Goal: Information Seeking & Learning: Learn about a topic

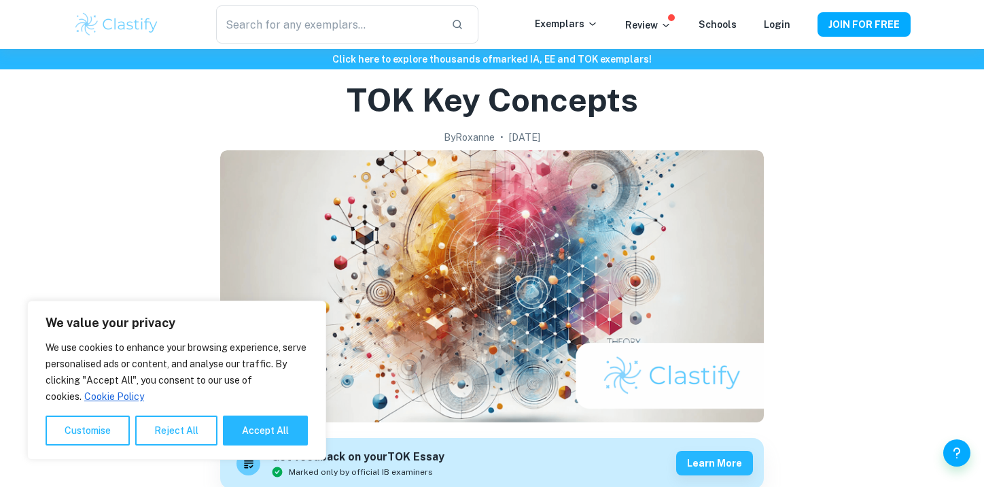
scroll to position [63, 0]
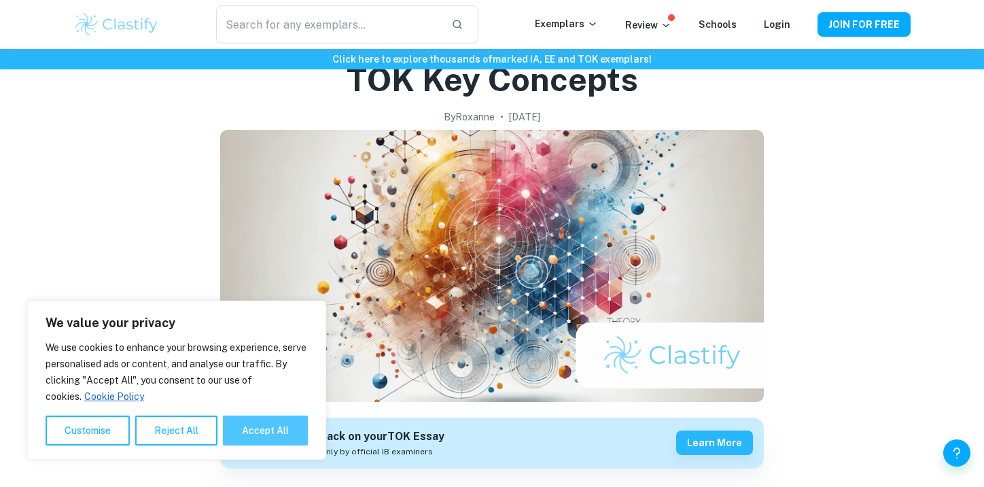
click at [273, 438] on button "Accept All" at bounding box center [265, 430] width 85 height 30
checkbox input "true"
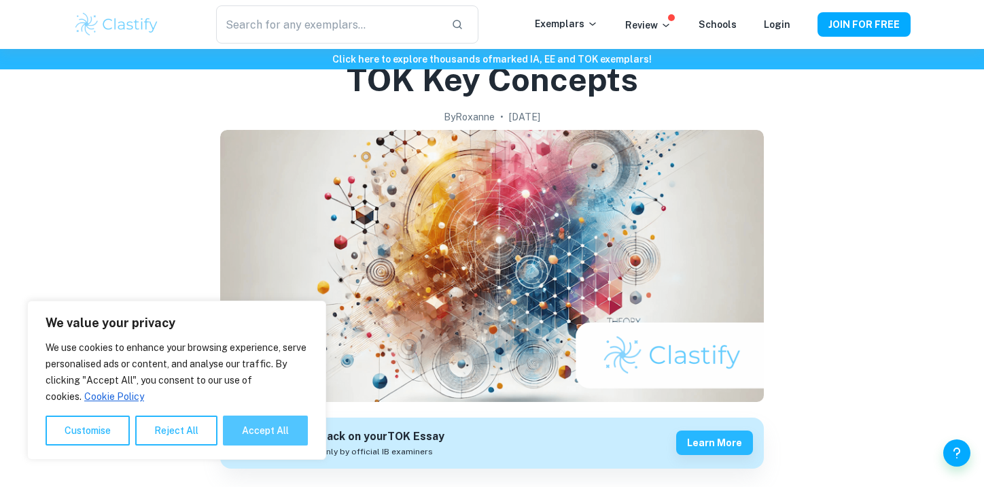
checkbox input "true"
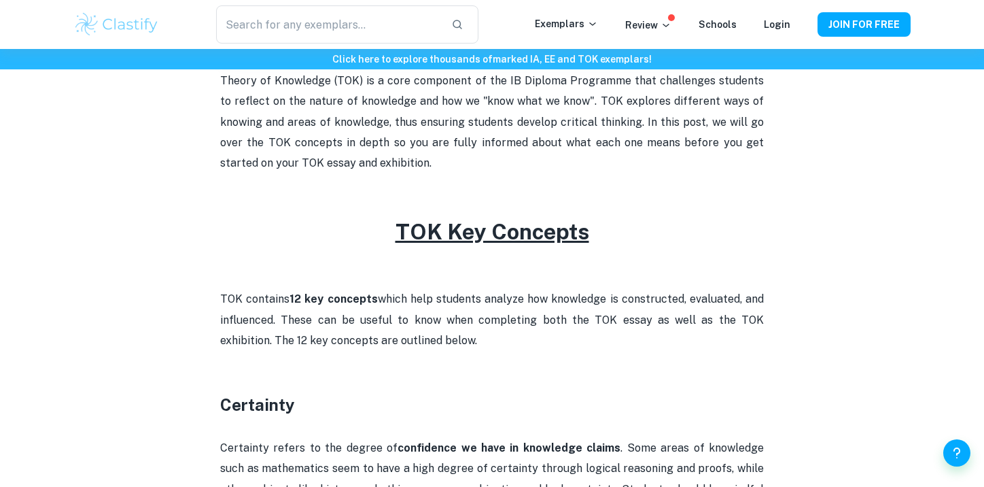
scroll to position [484, 0]
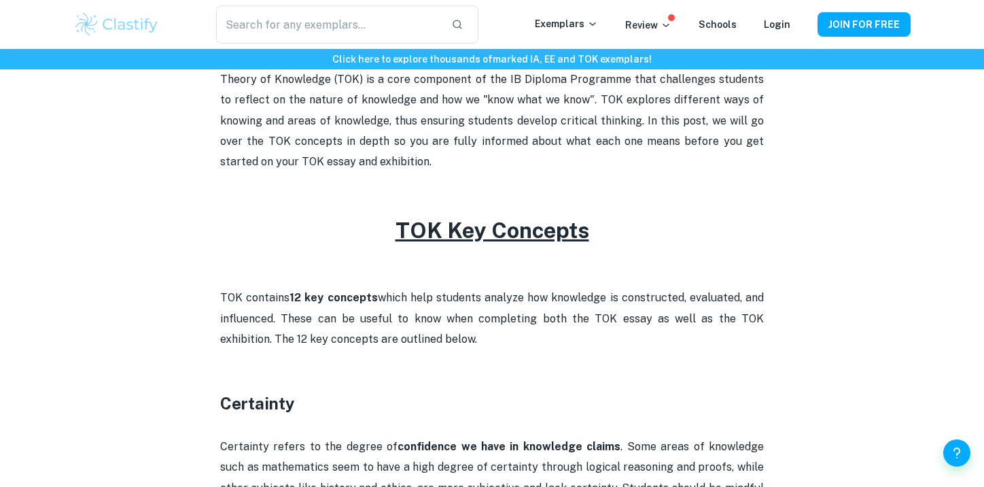
click at [412, 342] on p "TOK contains 12 key concepts which help students analyze how knowledge is const…" at bounding box center [492, 318] width 544 height 62
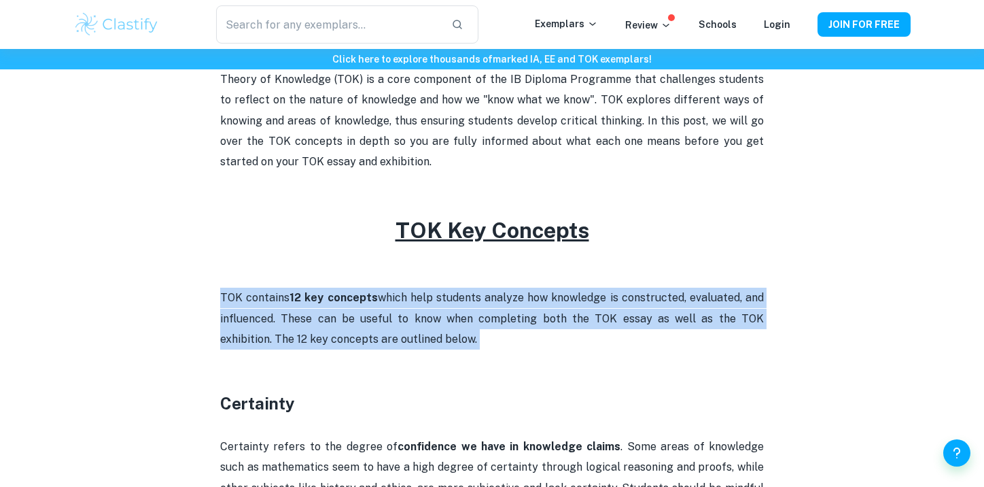
click at [412, 342] on p "TOK contains 12 key concepts which help students analyze how knowledge is const…" at bounding box center [492, 318] width 544 height 62
copy p "TOK contains 12 key concepts which help students analyze how knowledge is const…"
click at [354, 308] on p "TOK contains 12 key concepts which help students analyze how knowledge is const…" at bounding box center [492, 318] width 544 height 62
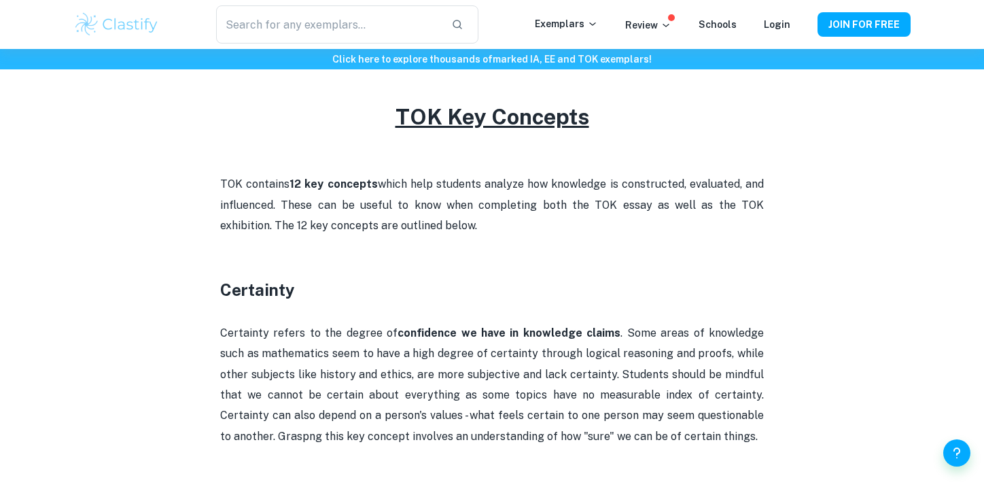
scroll to position [599, 0]
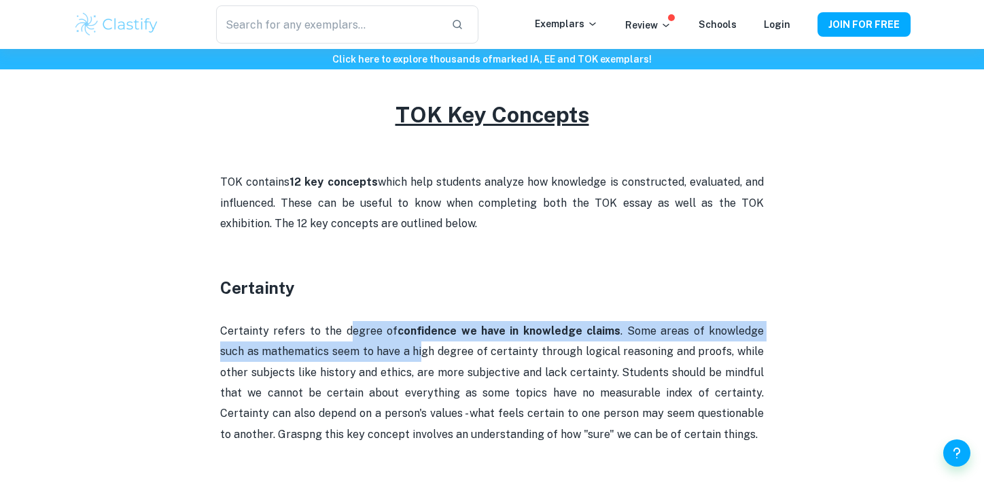
drag, startPoint x: 344, startPoint y: 325, endPoint x: 395, endPoint y: 361, distance: 61.8
click at [395, 361] on p "Certainty refers to the degree of confidence we have in knowledge claims . Some…" at bounding box center [492, 383] width 544 height 124
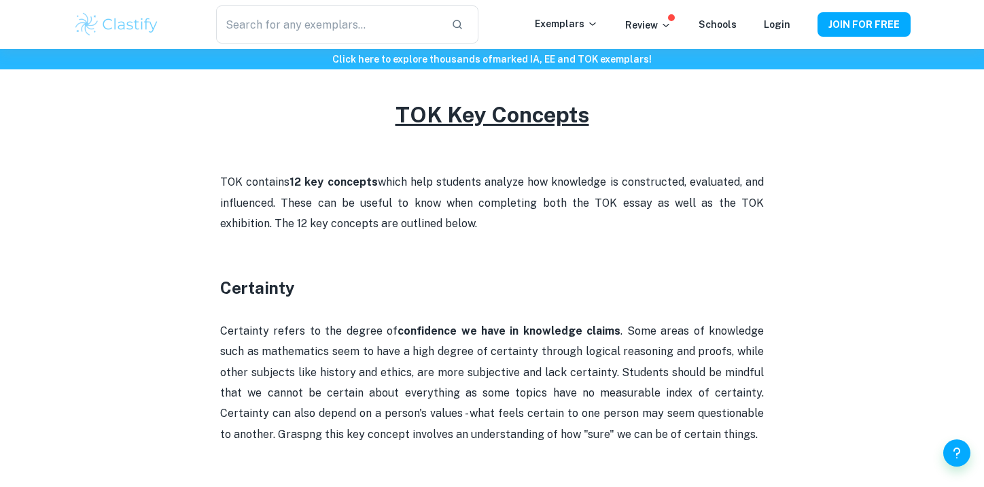
click at [385, 172] on p "TOK contains 12 key concepts which help students analyze how knowledge is const…" at bounding box center [492, 203] width 544 height 62
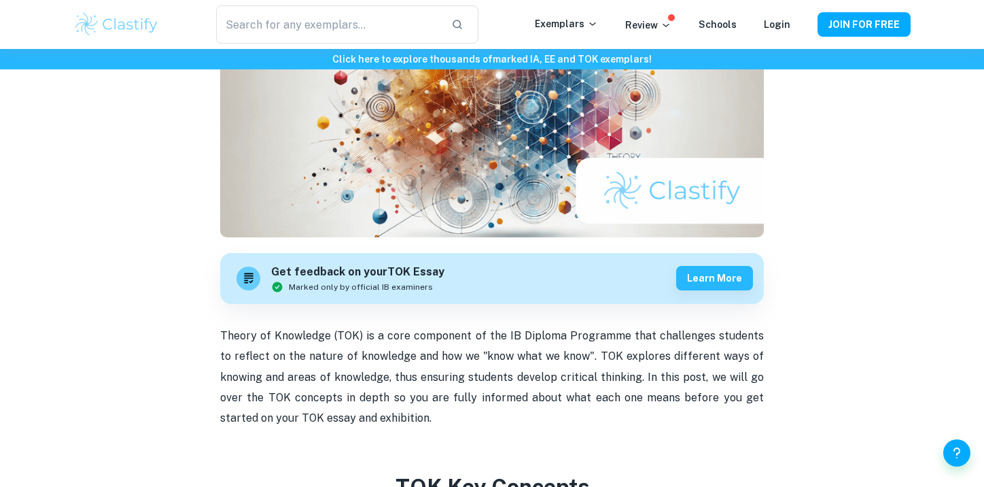
scroll to position [196, 0]
